Goal: Check status: Check status

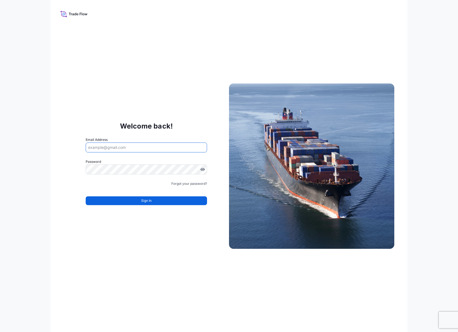
click at [145, 147] on input "Email Address" at bounding box center [146, 147] width 121 height 10
type input "tina_erickson@andersonsinc.com"
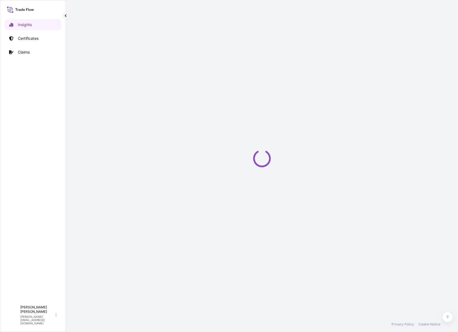
select select "2025"
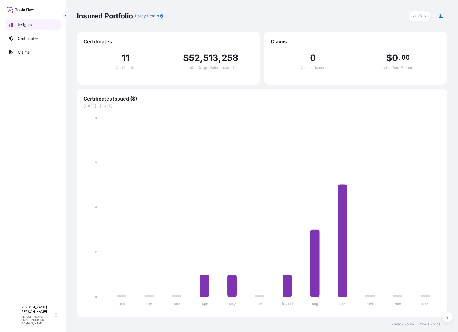
click at [34, 23] on link "Insights" at bounding box center [33, 24] width 57 height 11
click at [32, 37] on p "Certificates" at bounding box center [28, 38] width 21 height 5
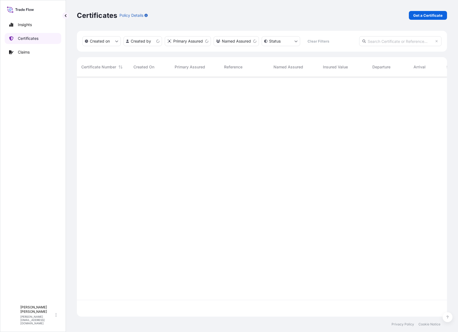
scroll to position [238, 366]
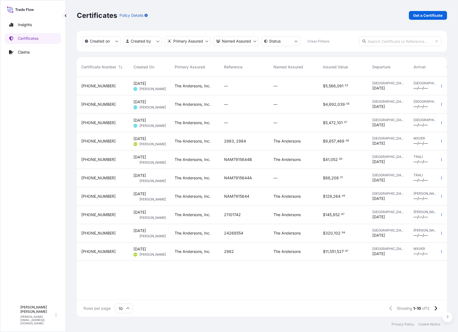
click at [89, 123] on span "[PHONE_NUMBER]" at bounding box center [98, 122] width 34 height 5
